Goal: Navigation & Orientation: Find specific page/section

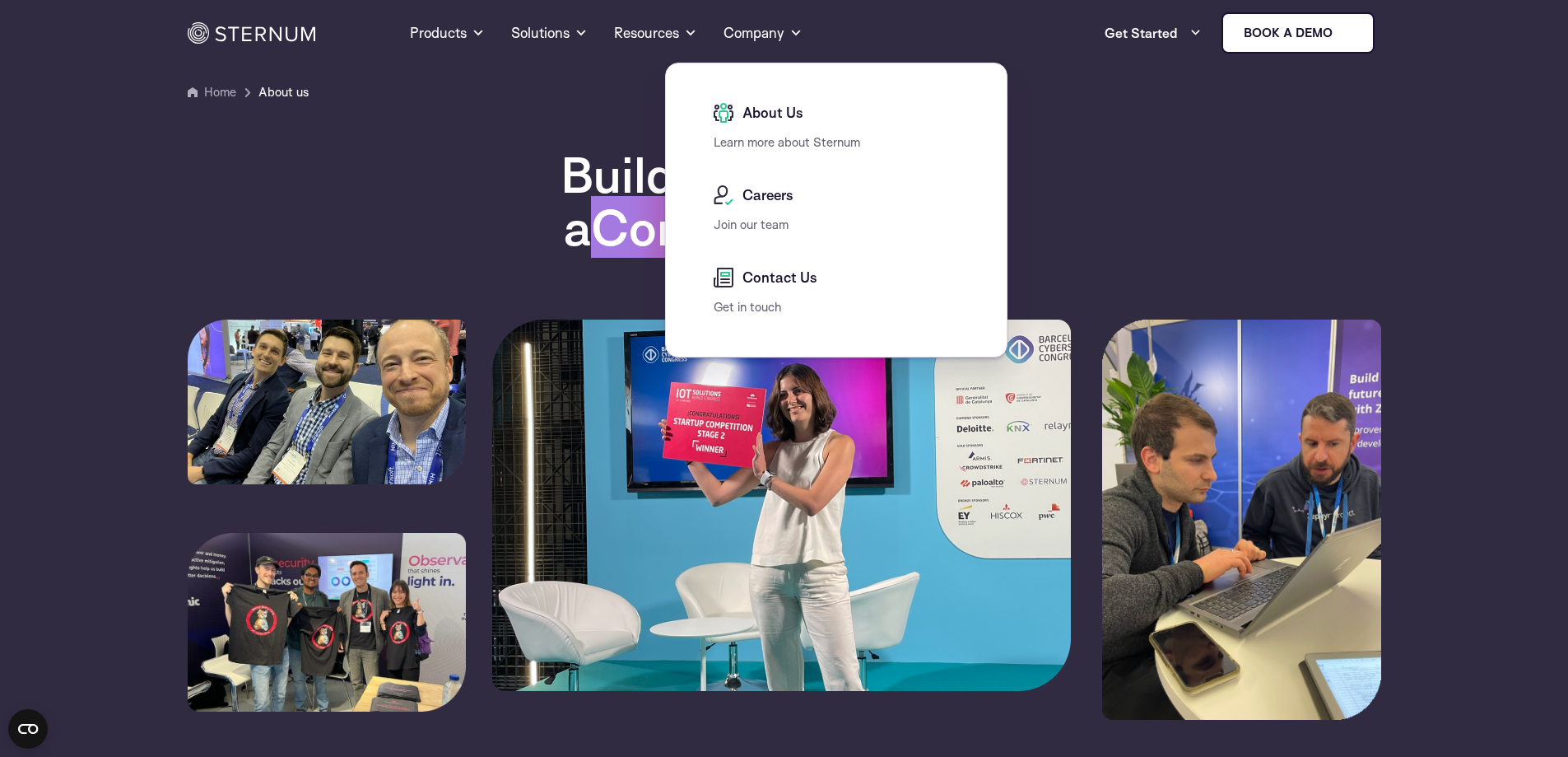
click at [765, 116] on span "About Us" at bounding box center [771, 113] width 65 height 20
click at [769, 110] on span "About Us" at bounding box center [771, 113] width 65 height 20
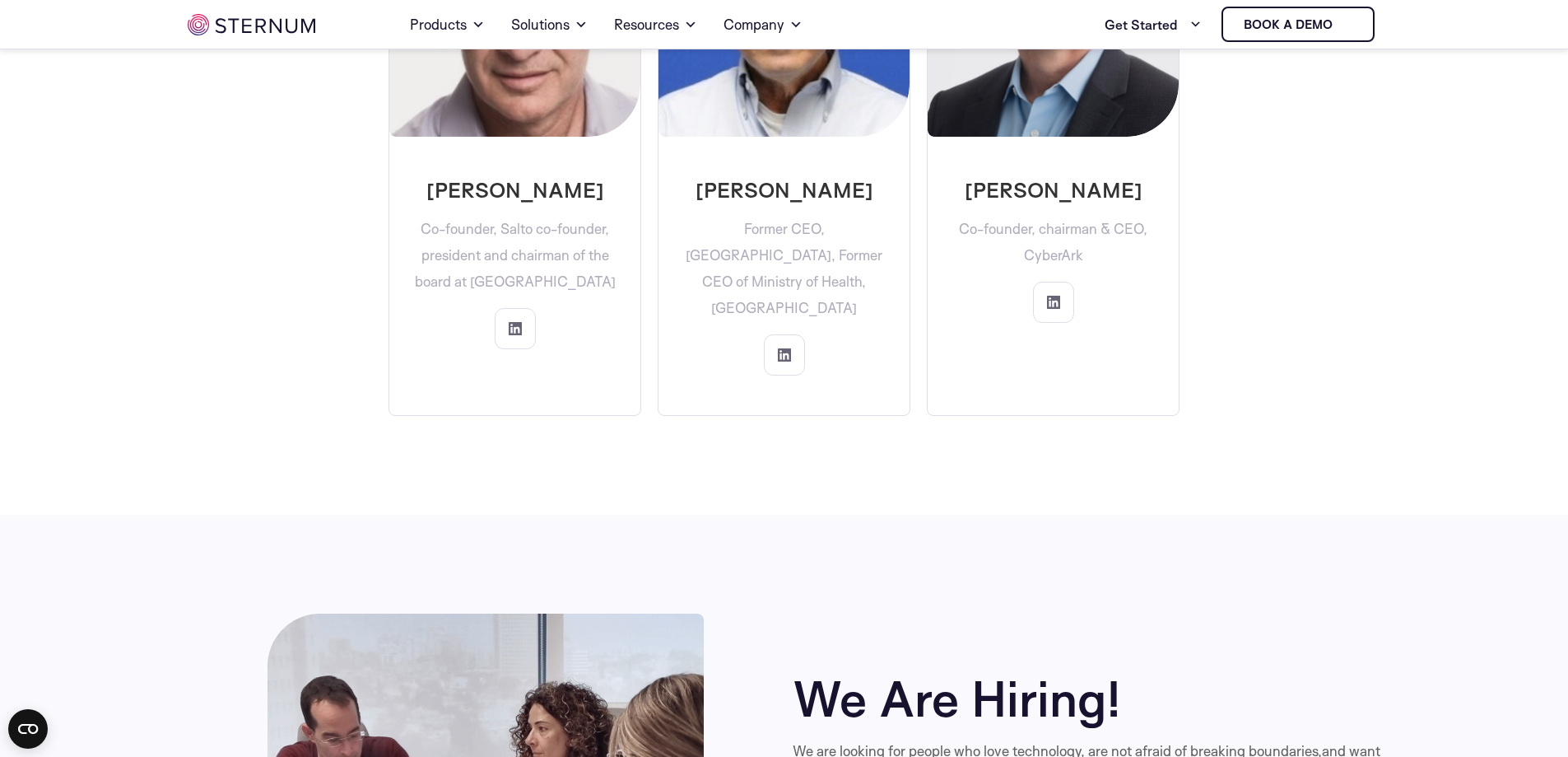
scroll to position [5422, 0]
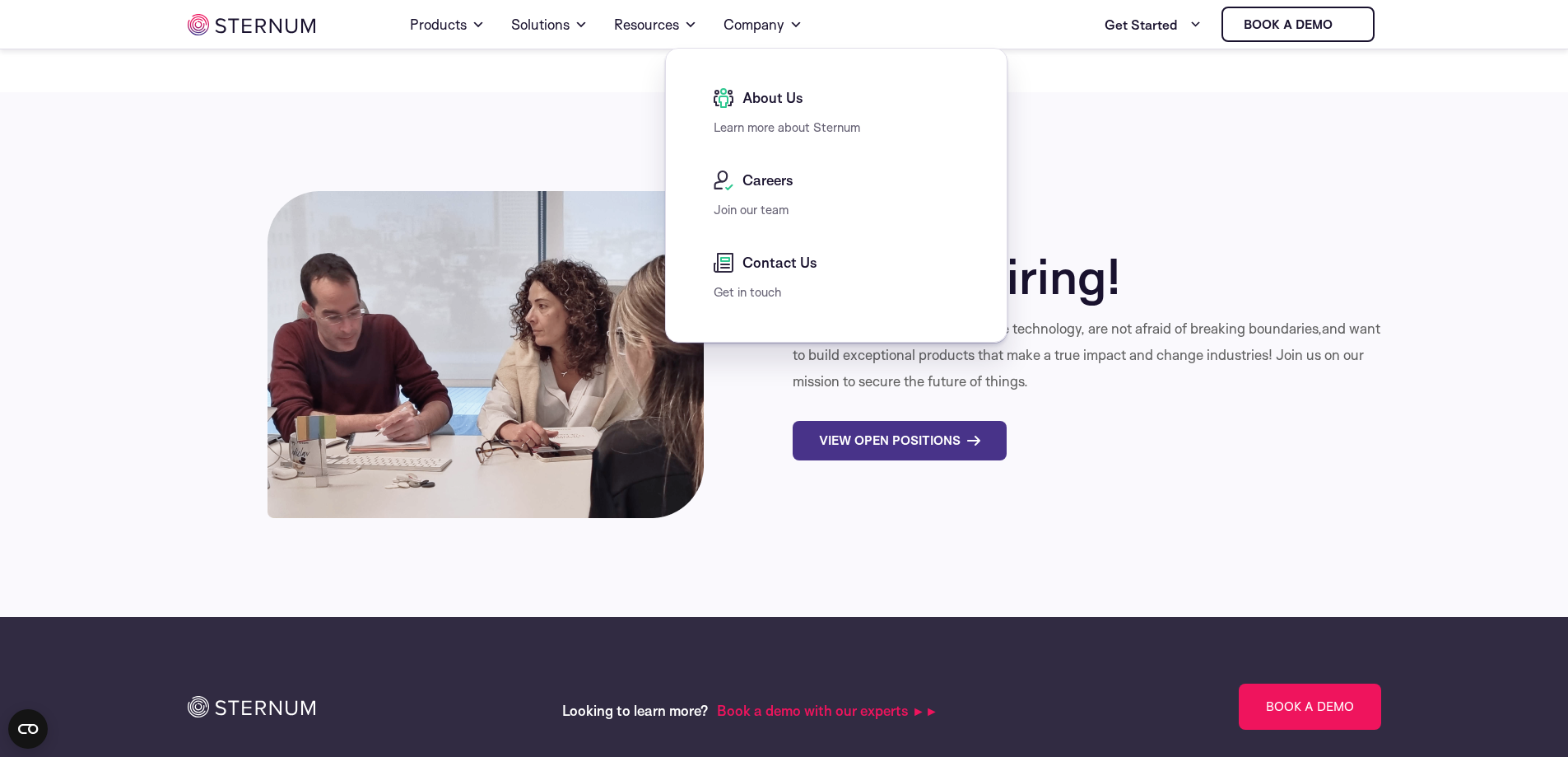
click at [792, 90] on span "About Us" at bounding box center [771, 98] width 65 height 20
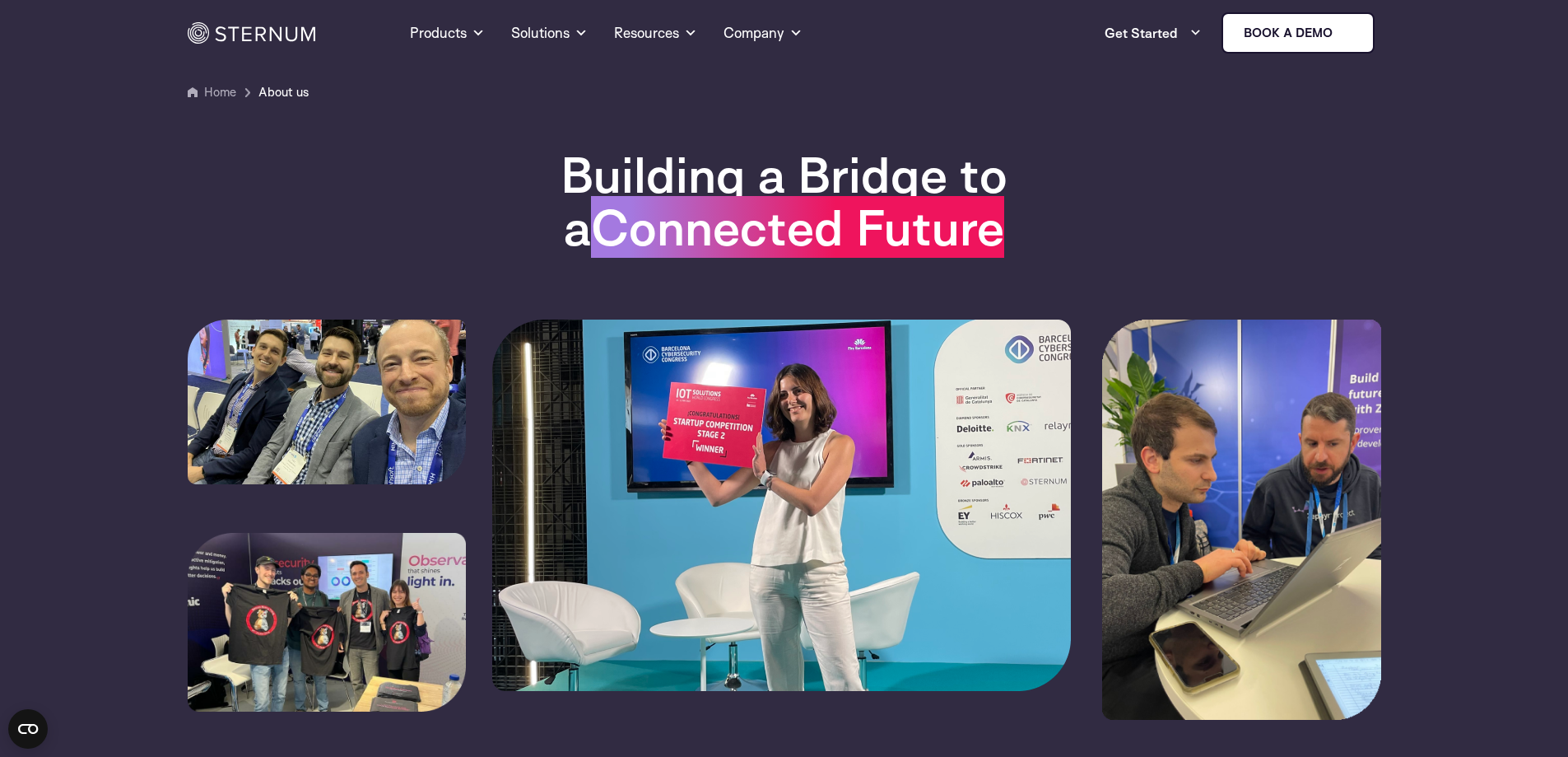
click at [267, 38] on img at bounding box center [251, 33] width 127 height 22
